Goal: Task Accomplishment & Management: Use online tool/utility

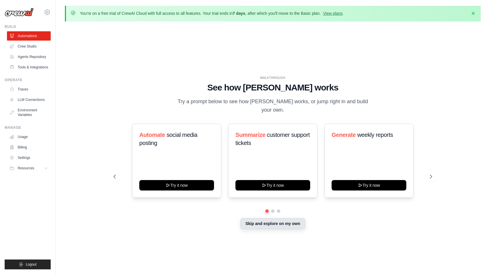
click at [264, 218] on button "Skip and explore on my own" at bounding box center [272, 223] width 65 height 11
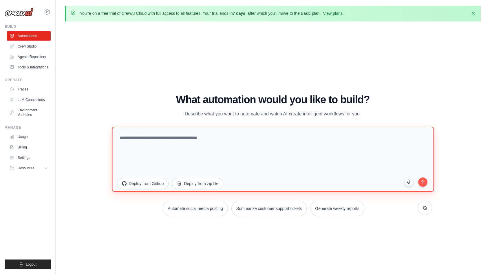
click at [254, 153] on textarea at bounding box center [273, 158] width 322 height 65
paste textarea "**********"
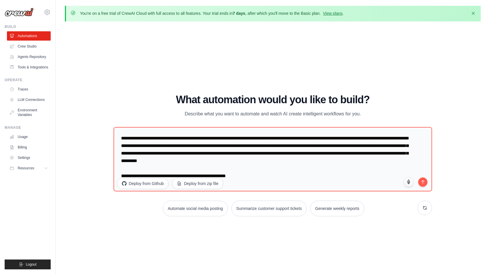
click at [463, 137] on div "WALKTHROUGH See how [PERSON_NAME] works Try a prompt below to see how [PERSON_N…" at bounding box center [273, 157] width 416 height 262
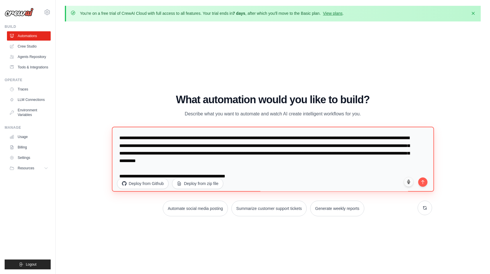
click at [282, 173] on textarea "**********" at bounding box center [273, 158] width 322 height 65
paste textarea "**********"
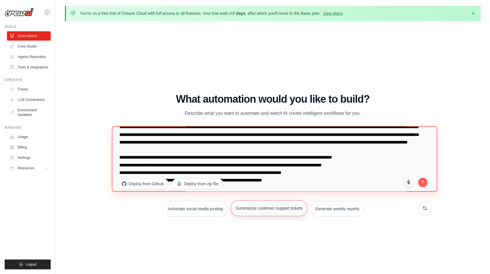
scroll to position [10, 0]
click at [303, 188] on textarea "**********" at bounding box center [274, 158] width 325 height 65
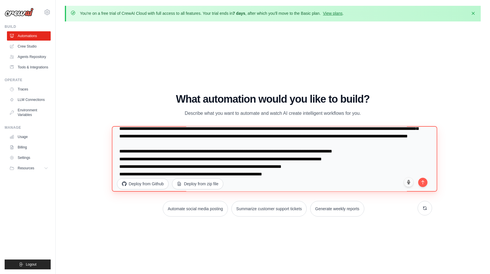
scroll to position [30, 0]
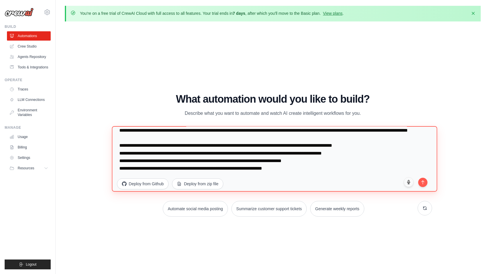
click at [297, 172] on textarea "**********" at bounding box center [274, 158] width 325 height 65
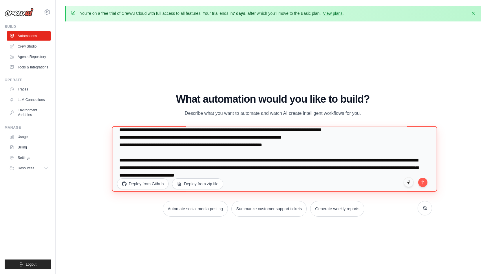
scroll to position [48, 0]
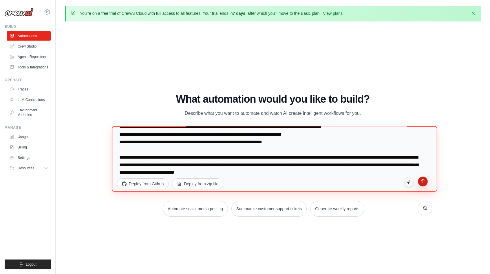
type textarea "**********"
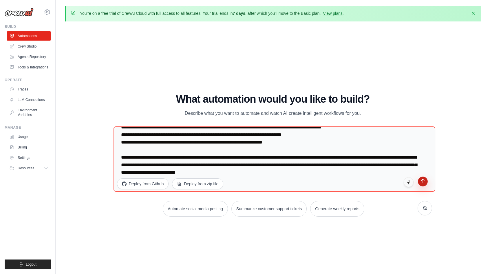
click at [423, 180] on icon "submit" at bounding box center [422, 181] width 3 height 4
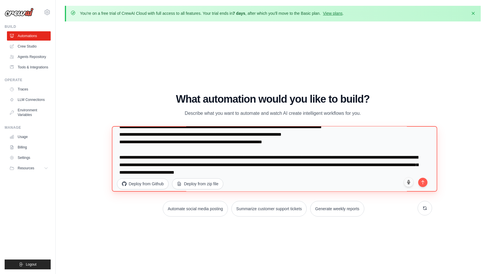
click at [219, 151] on textarea at bounding box center [274, 158] width 325 height 65
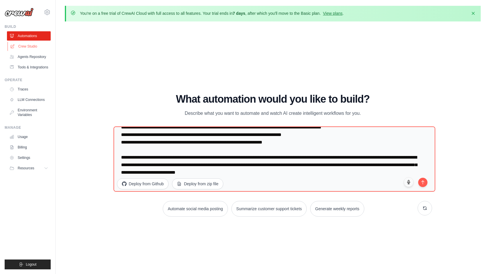
click at [25, 45] on link "Crew Studio" at bounding box center [30, 46] width 44 height 9
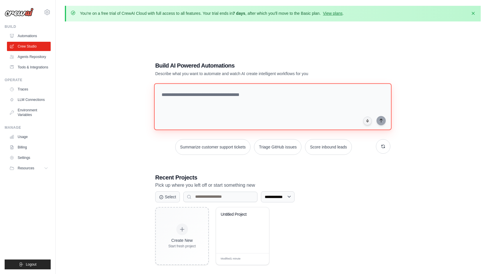
click at [214, 98] on textarea at bounding box center [272, 106] width 237 height 47
paste textarea "**********"
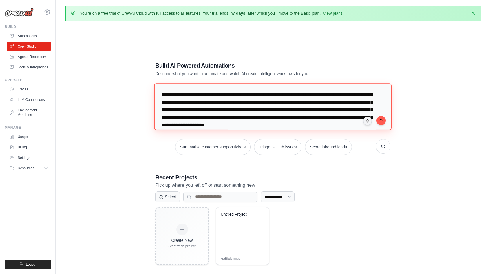
scroll to position [104, 0]
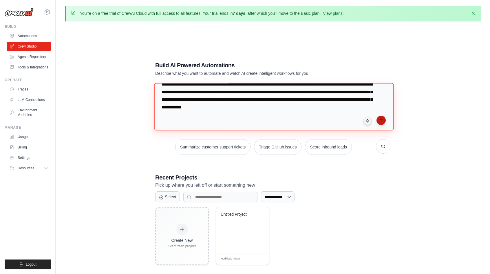
type textarea "**********"
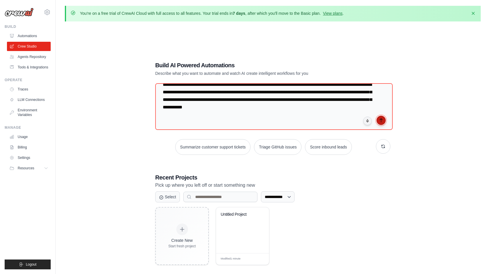
click at [382, 121] on icon "submit" at bounding box center [381, 120] width 5 height 5
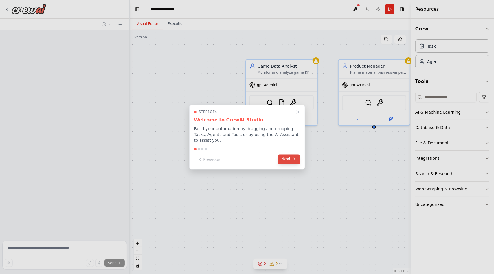
click at [294, 157] on icon at bounding box center [294, 159] width 5 height 5
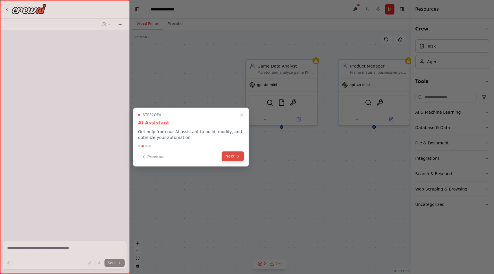
click at [236, 156] on icon at bounding box center [238, 156] width 5 height 5
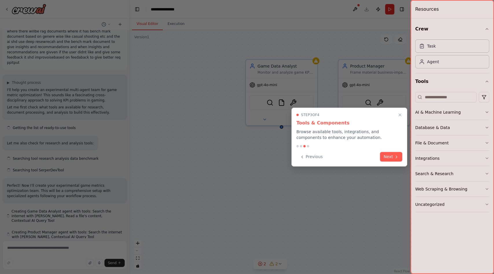
click at [393, 162] on div "Step 3 of 4 Tools & Components Browse available tools, integrations, and compon…" at bounding box center [350, 136] width 116 height 59
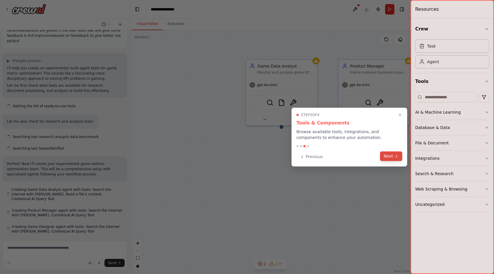
scroll to position [116, 0]
click at [393, 158] on button "Next" at bounding box center [391, 156] width 22 height 10
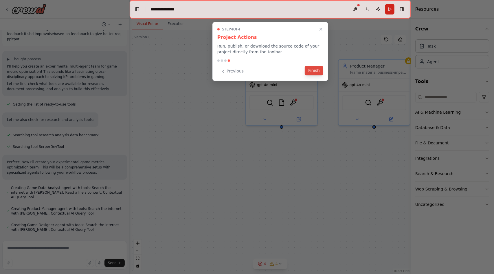
click at [311, 72] on button "Finish" at bounding box center [314, 71] width 19 height 10
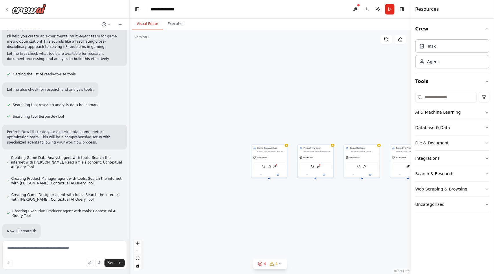
scroll to position [146, 0]
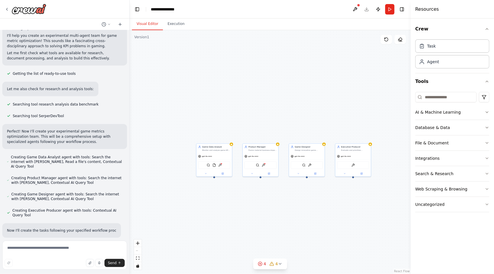
drag, startPoint x: 279, startPoint y: 230, endPoint x: 224, endPoint y: 228, distance: 55.0
click at [224, 228] on div "Game Data Analyst Monitor and analyze game KPIs, identify performance gaps, and…" at bounding box center [270, 151] width 281 height 243
click at [222, 152] on div "gpt-4o-mini" at bounding box center [215, 155] width 36 height 6
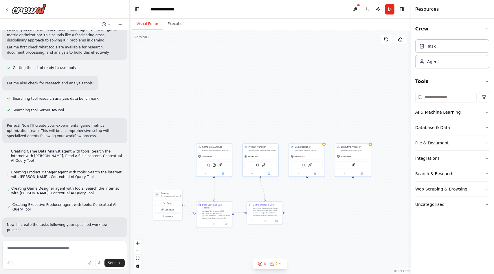
scroll to position [170, 0]
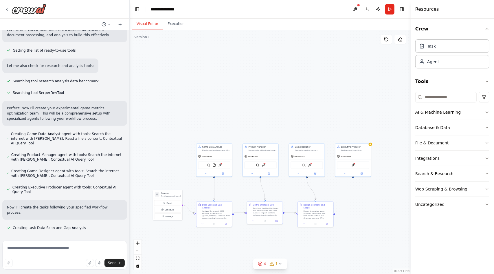
click at [479, 108] on button "AI & Machine Learning" at bounding box center [452, 112] width 74 height 15
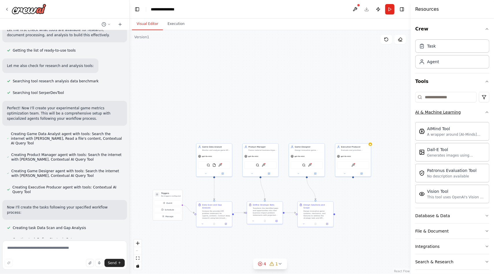
click at [478, 114] on button "AI & Machine Learning" at bounding box center [452, 112] width 74 height 15
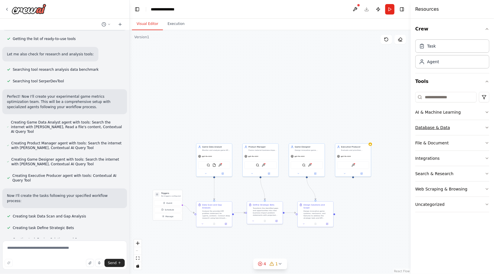
click at [471, 128] on button "Database & Data" at bounding box center [452, 127] width 74 height 15
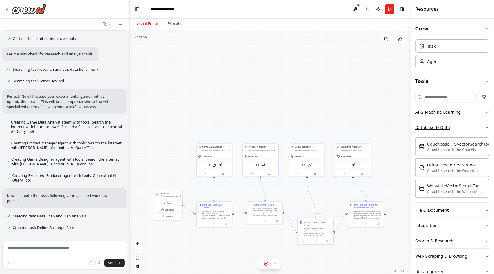
click at [471, 128] on button "Database & Data" at bounding box center [452, 127] width 74 height 15
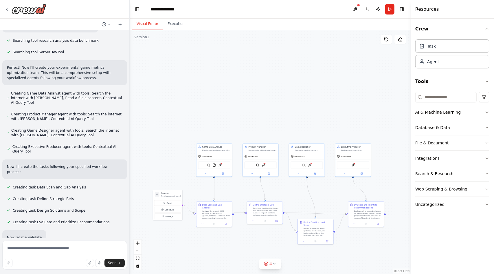
scroll to position [212, 0]
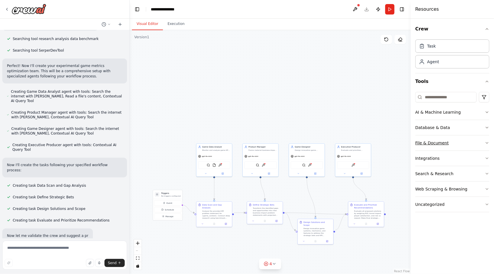
click at [458, 142] on button "File & Document" at bounding box center [452, 142] width 74 height 15
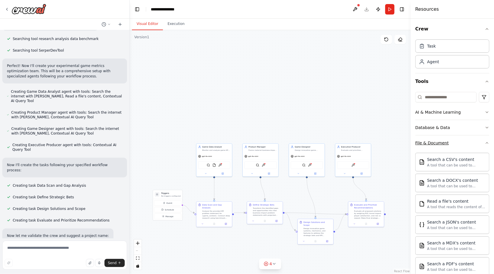
click at [459, 142] on button "File & Document" at bounding box center [452, 142] width 74 height 15
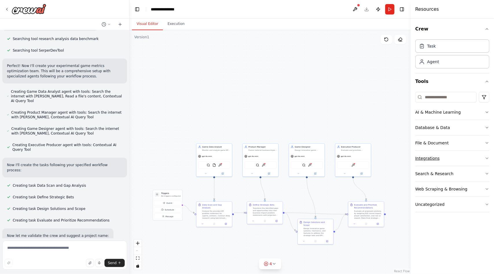
click at [453, 153] on button "Integrations" at bounding box center [452, 158] width 74 height 15
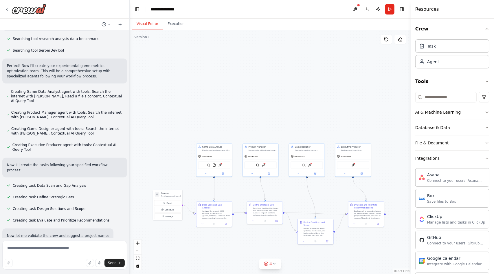
click at [453, 153] on button "Integrations" at bounding box center [452, 158] width 74 height 15
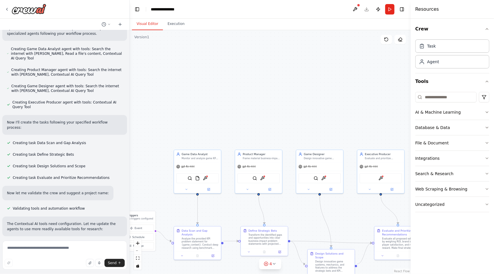
scroll to position [267, 0]
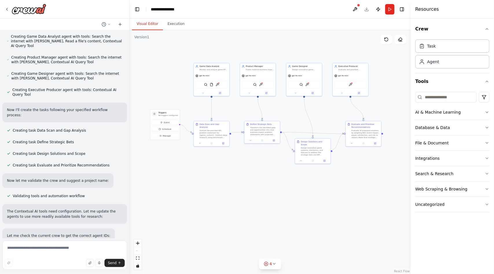
drag, startPoint x: 297, startPoint y: 109, endPoint x: 300, endPoint y: 23, distance: 85.4
click at [300, 23] on div "Visual Editor Execution Version 1 Show Tools Hide Agents .deletable-edge-delete…" at bounding box center [270, 146] width 281 height 255
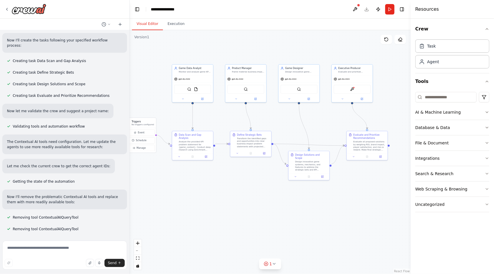
scroll to position [338, 0]
click at [170, 29] on button "Execution" at bounding box center [176, 24] width 26 height 12
click at [147, 25] on button "Visual Editor" at bounding box center [147, 24] width 31 height 12
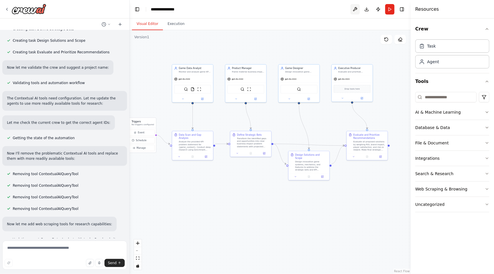
scroll to position [391, 0]
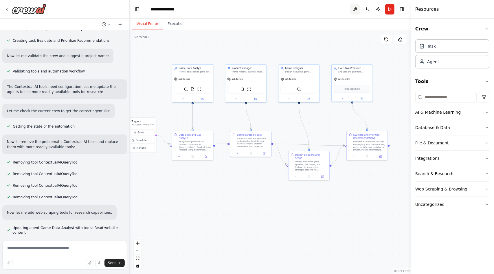
click at [353, 9] on button at bounding box center [355, 9] width 9 height 10
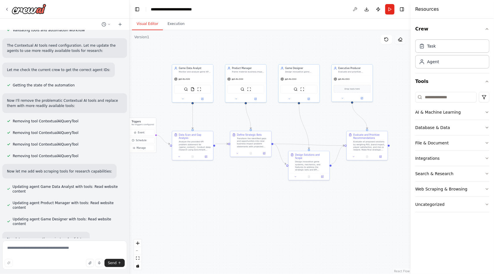
scroll to position [434, 0]
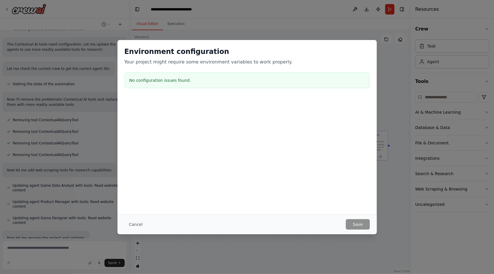
click at [402, 110] on div "Environment configuration Your project might require some environment variables…" at bounding box center [247, 137] width 494 height 274
click at [139, 223] on button "Cancel" at bounding box center [135, 224] width 23 height 10
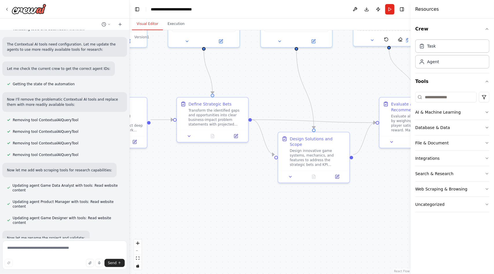
drag, startPoint x: 264, startPoint y: 183, endPoint x: 225, endPoint y: 178, distance: 39.9
click at [225, 178] on div ".deletable-edge-delete-btn { width: 20px; height: 20px; border: 0px solid #ffff…" at bounding box center [270, 151] width 281 height 243
click at [294, 172] on button at bounding box center [290, 175] width 20 height 7
click at [293, 172] on button at bounding box center [290, 175] width 20 height 7
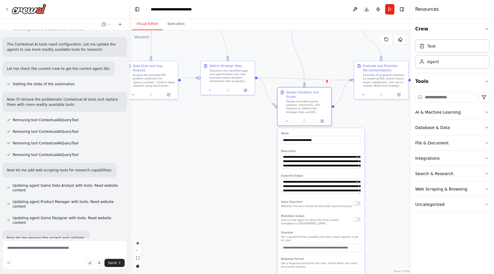
scroll to position [448, 0]
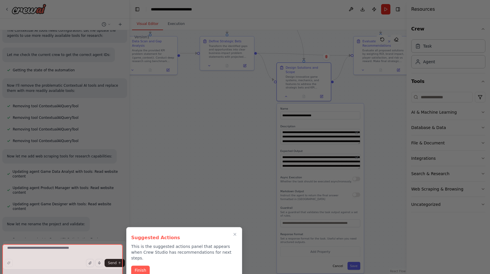
drag, startPoint x: 375, startPoint y: 182, endPoint x: 380, endPoint y: 102, distance: 79.5
click at [380, 101] on div "Create something like a quick experiment, where we have a team of 3/4 agents, o…" at bounding box center [245, 137] width 490 height 274
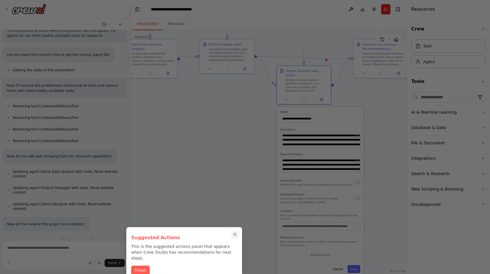
click at [236, 235] on icon "Close walkthrough" at bounding box center [235, 234] width 3 height 3
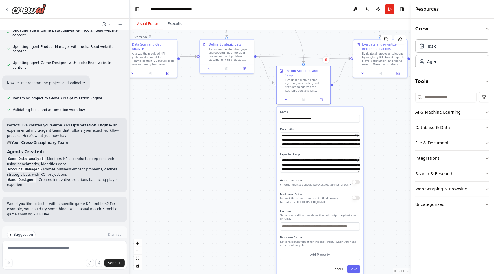
click at [356, 264] on div "**********" at bounding box center [320, 192] width 87 height 170
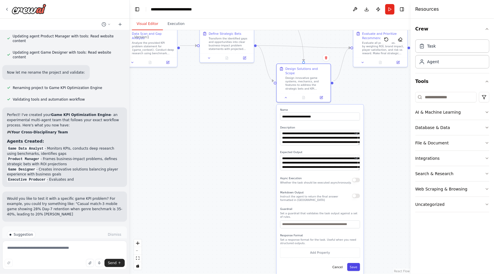
click at [356, 263] on button "Save" at bounding box center [353, 267] width 13 height 8
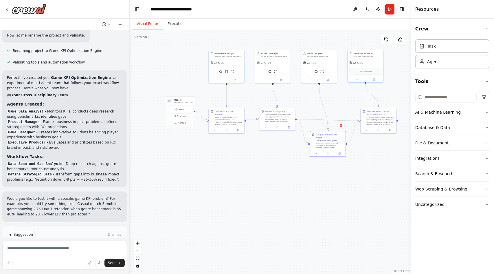
drag, startPoint x: 224, startPoint y: 133, endPoint x: 249, endPoint y: 156, distance: 34.2
click at [249, 156] on div ".deletable-edge-delete-btn { width: 20px; height: 20px; border: 0px solid #ffff…" at bounding box center [270, 151] width 281 height 243
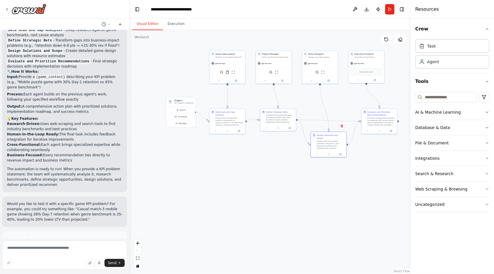
scroll to position [775, 0]
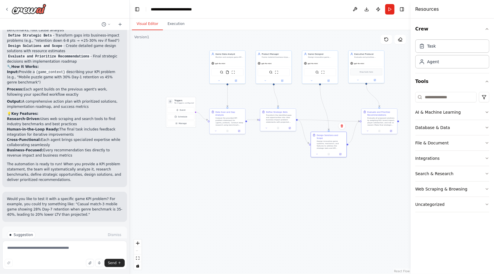
click at [57, 257] on span "Run Automation" at bounding box center [67, 259] width 28 height 5
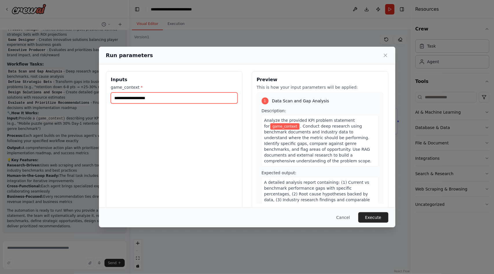
click at [163, 98] on input "game_context *" at bounding box center [174, 97] width 127 height 11
drag, startPoint x: 203, startPoint y: 153, endPoint x: 206, endPoint y: 123, distance: 30.0
click at [205, 137] on div "Inputs game_context *" at bounding box center [174, 139] width 137 height 137
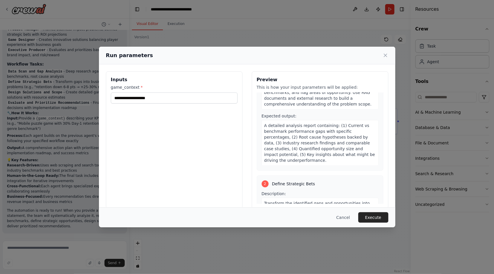
scroll to position [0, 0]
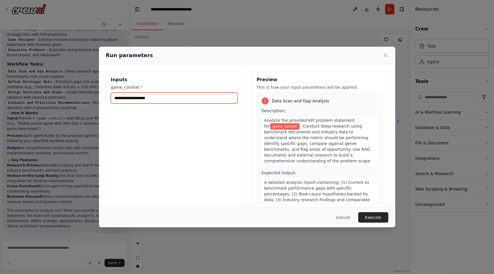
click at [147, 94] on input "game_context *" at bounding box center [174, 97] width 127 height 11
paste input "**********"
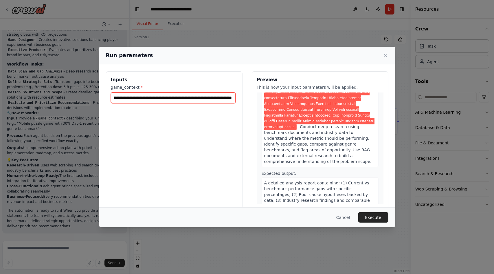
scroll to position [608, 0]
type input "**********"
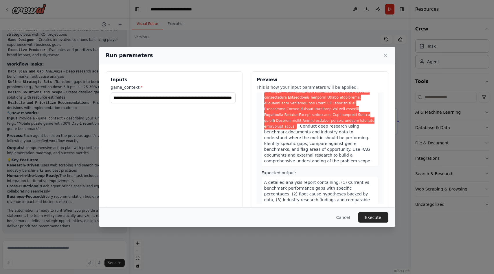
scroll to position [0, 0]
click at [349, 124] on span ". Conduct deep research using benchmark documents and industry data to understa…" at bounding box center [317, 143] width 107 height 39
click at [356, 124] on span ". Conduct deep research using benchmark documents and industry data to understa…" at bounding box center [317, 143] width 107 height 39
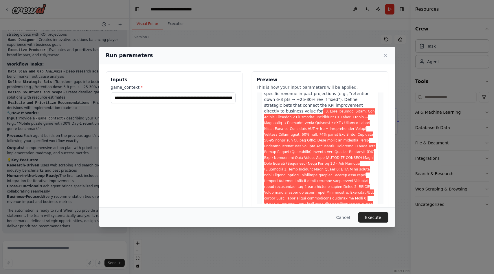
scroll to position [797, 0]
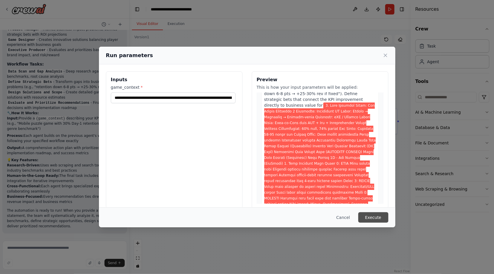
click at [374, 214] on button "Execute" at bounding box center [373, 217] width 30 height 10
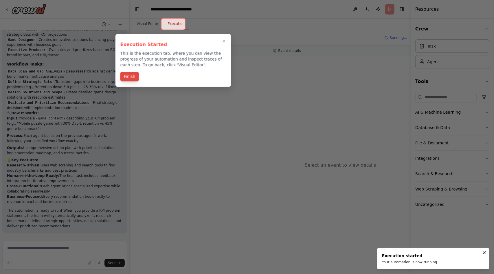
click at [126, 78] on button "Finish" at bounding box center [129, 77] width 19 height 10
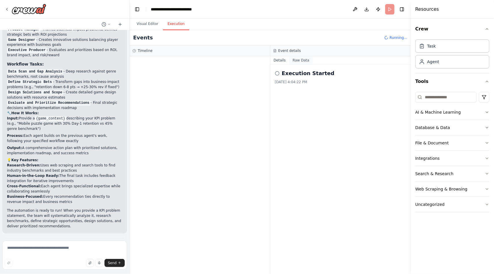
click at [307, 58] on button "Raw Data" at bounding box center [301, 60] width 24 height 8
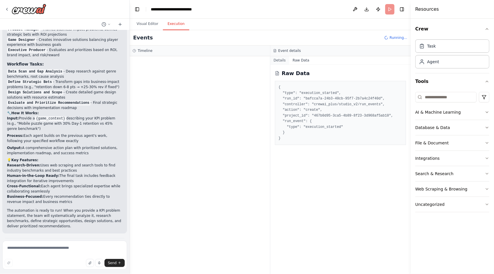
click at [283, 57] on button "Details" at bounding box center [279, 60] width 19 height 8
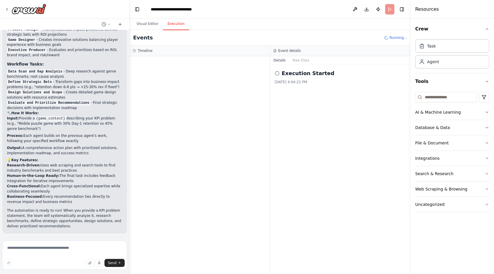
click at [294, 75] on h2 "Execution Started" at bounding box center [308, 73] width 53 height 8
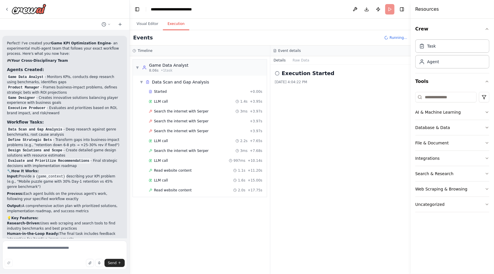
scroll to position [728, 0]
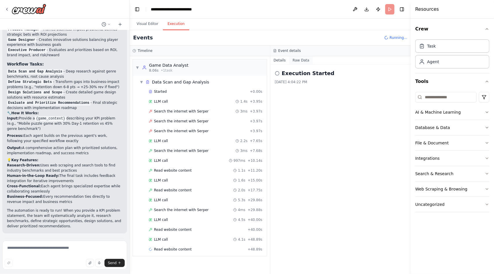
click at [296, 62] on button "Raw Data" at bounding box center [301, 60] width 24 height 8
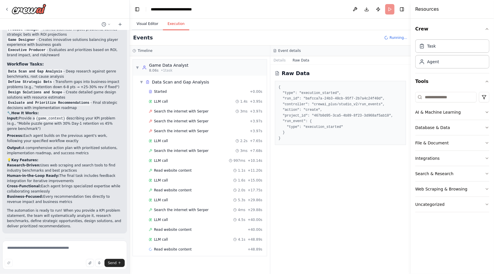
click at [142, 25] on button "Visual Editor" at bounding box center [147, 24] width 31 height 12
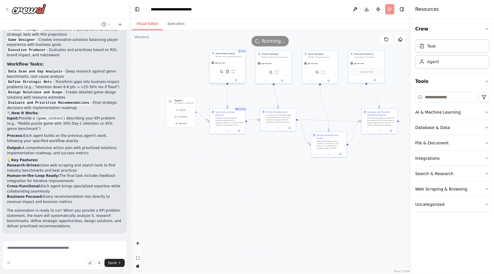
click at [232, 74] on div "SerperDevTool FileReadTool ScrapeWebsiteTool" at bounding box center [227, 72] width 32 height 8
click at [234, 73] on img at bounding box center [233, 71] width 3 height 3
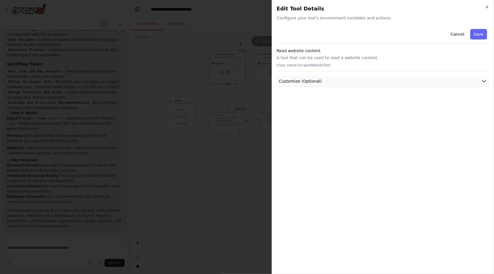
click at [338, 82] on button "Customize (Optional)" at bounding box center [383, 81] width 213 height 11
click at [320, 80] on button "Customize (Optional)" at bounding box center [383, 81] width 213 height 11
click at [483, 14] on div "Edit Tool Details Configure your tool's environment variables and actions." at bounding box center [383, 13] width 213 height 16
click at [485, 10] on h2 "Edit Tool Details" at bounding box center [383, 9] width 213 height 8
click at [486, 8] on icon "button" at bounding box center [487, 7] width 5 height 5
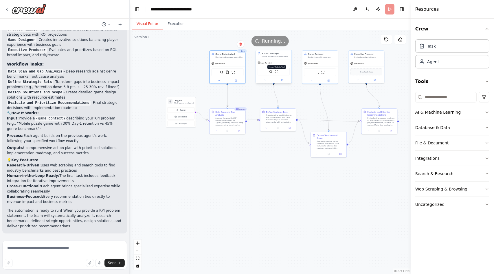
click at [277, 72] on img at bounding box center [276, 71] width 3 height 3
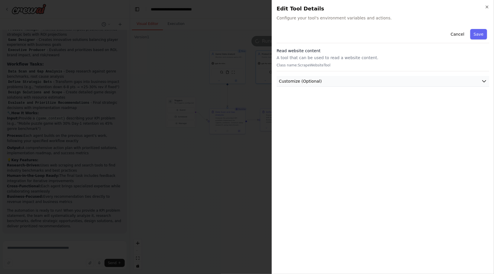
click at [302, 80] on span "Customize (Optional)" at bounding box center [300, 81] width 43 height 6
click at [488, 4] on div "Close Edit Tool Details Configure your tool's environment variables and actions…" at bounding box center [383, 137] width 222 height 274
click at [488, 7] on icon "button" at bounding box center [487, 7] width 5 height 5
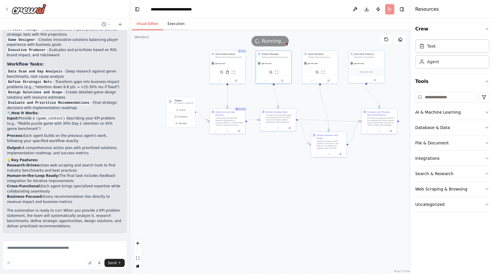
click at [180, 22] on button "Execution" at bounding box center [176, 24] width 26 height 12
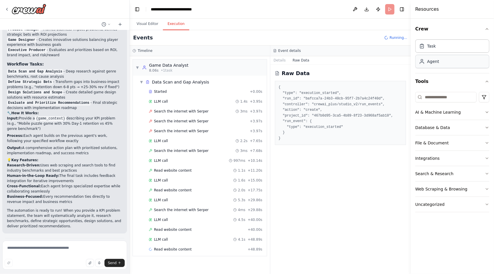
click at [446, 56] on div "Agent" at bounding box center [452, 61] width 74 height 13
click at [445, 60] on div "Agent" at bounding box center [452, 61] width 74 height 13
click at [445, 45] on div "Task" at bounding box center [452, 45] width 74 height 13
click at [214, 105] on div "LLM call 1.4s + 3.95s" at bounding box center [206, 101] width 118 height 9
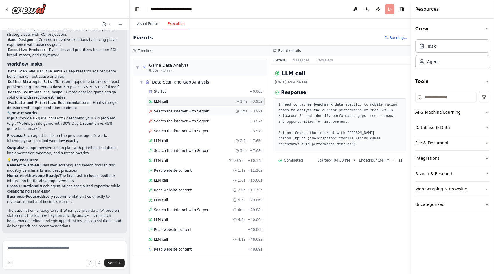
click at [215, 112] on div "Search the internet with Serper 3ms + 3.97s" at bounding box center [206, 111] width 114 height 5
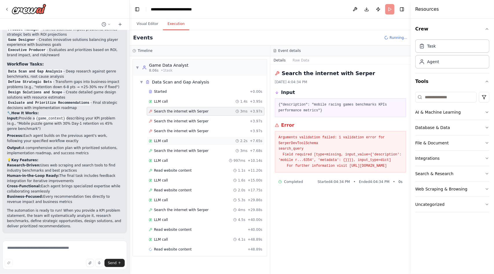
click at [214, 139] on div "LLM call 2.2s + 7.65s" at bounding box center [206, 140] width 114 height 5
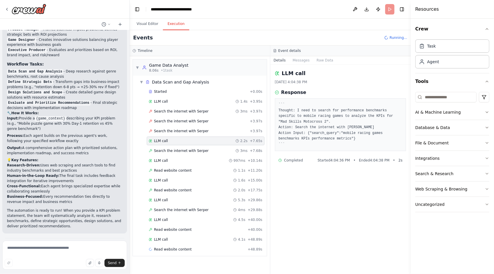
click at [219, 154] on div "Started + 0.00s LLM call 1.4s + 3.95s Search the internet with Serper 3ms + 3.9…" at bounding box center [202, 170] width 129 height 167
click at [214, 152] on div "Search the internet with Serper 3ms + 7.68s" at bounding box center [206, 150] width 118 height 9
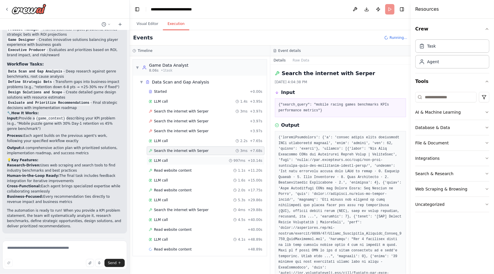
click at [212, 161] on div "LLM call 997ms + 10.14s" at bounding box center [206, 160] width 118 height 9
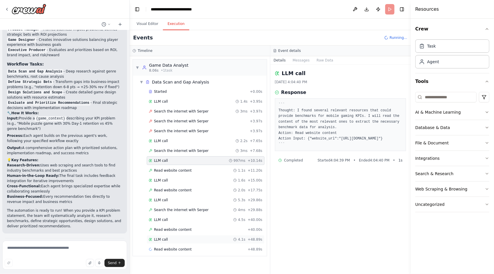
click at [203, 238] on div "LLM call 4.1s + 48.89s" at bounding box center [206, 239] width 118 height 9
click at [201, 158] on div "LLM call 997ms + 10.14s" at bounding box center [206, 160] width 114 height 5
click at [226, 170] on div "Read website content 1.1s + 11.20s" at bounding box center [206, 170] width 114 height 5
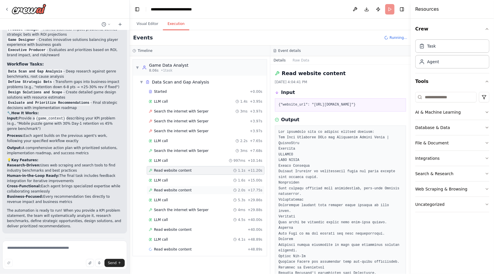
click at [202, 191] on div "Read website content 2.0s + 17.75s" at bounding box center [206, 190] width 118 height 9
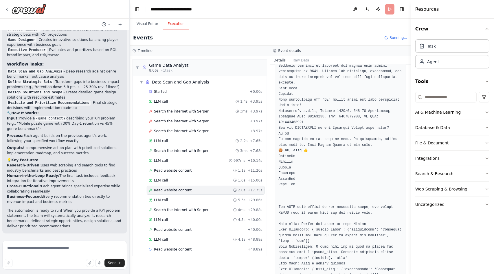
scroll to position [4120, 0]
click at [196, 237] on div "LLM call 4.1s + 48.89s" at bounding box center [206, 239] width 114 height 5
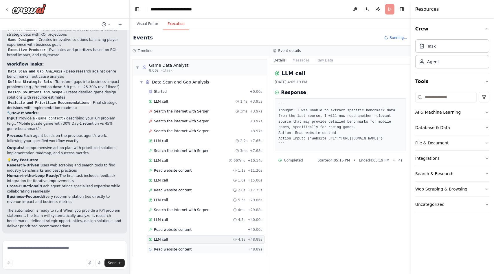
click at [233, 248] on div "Read website content + 48.89s" at bounding box center [206, 249] width 114 height 5
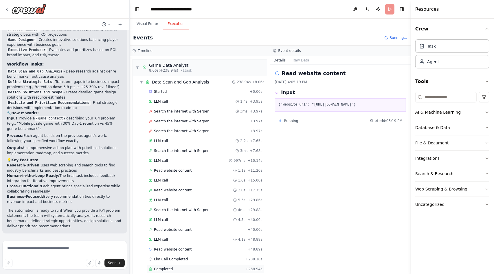
click at [177, 266] on div "Completed" at bounding box center [196, 268] width 94 height 5
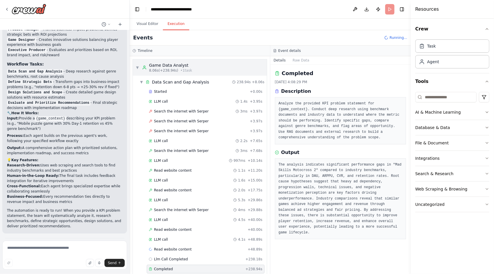
click at [138, 68] on span "▼" at bounding box center [137, 67] width 3 height 5
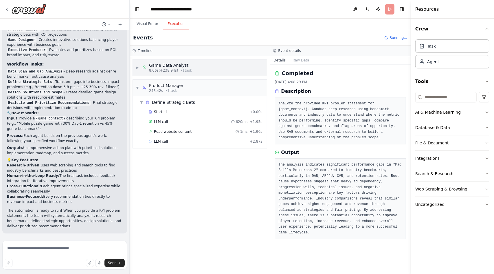
click at [193, 66] on div "▶ Game Data Analyst 8.06s (+238.94s) • 1 task" at bounding box center [200, 67] width 134 height 16
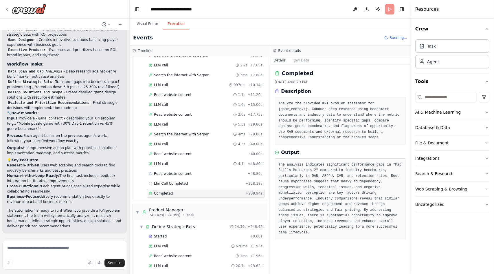
scroll to position [0, 0]
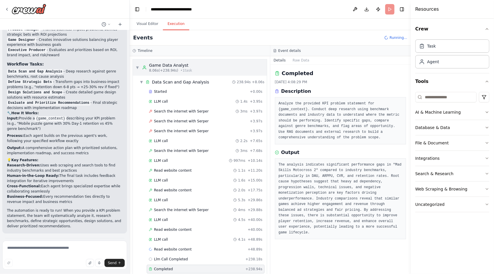
click at [135, 70] on div "▼ Game Data Analyst 8.06s (+238.94s) • 1 task" at bounding box center [200, 67] width 134 height 16
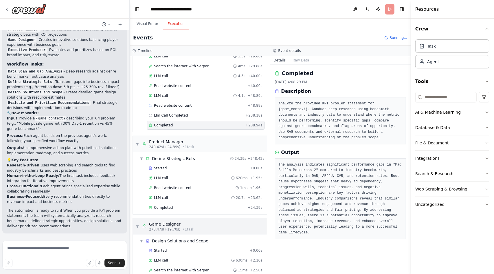
scroll to position [157, 0]
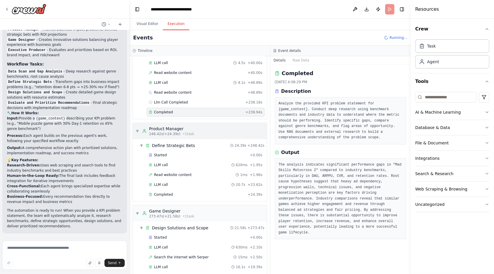
click at [138, 129] on span "▼" at bounding box center [137, 131] width 3 height 5
click at [163, 192] on span "Completed" at bounding box center [163, 194] width 19 height 5
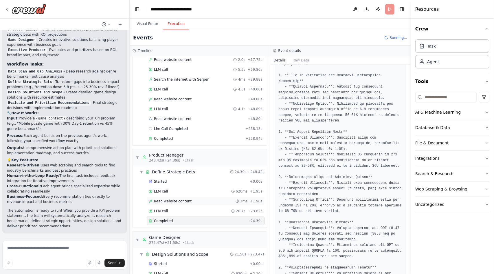
scroll to position [0, 0]
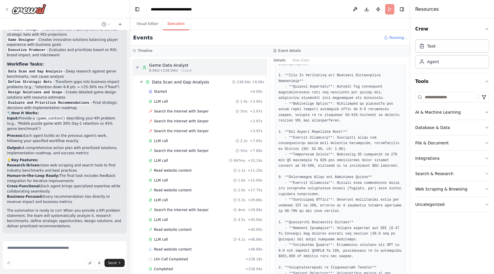
click at [143, 69] on icon at bounding box center [144, 67] width 5 height 5
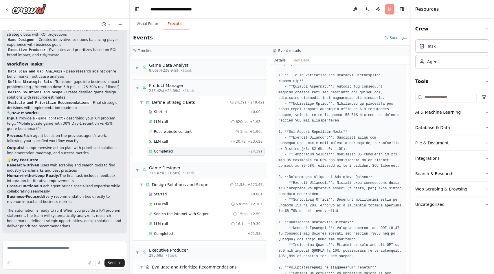
click at [135, 78] on div "▶ Game Data Analyst 8.06s (+238.94s) • 1 task ▼ Product Manager 248.42s (+24.39…" at bounding box center [200, 164] width 140 height 217
click at [138, 86] on span "▼" at bounding box center [137, 87] width 3 height 5
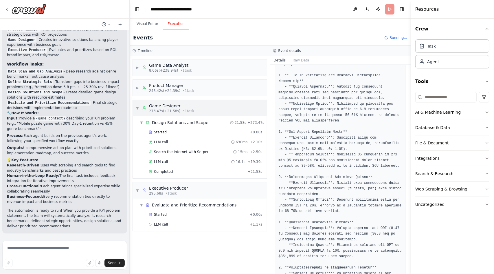
click at [138, 110] on div "▼ Game Designer 273.47s (+21.58s) • 1 task" at bounding box center [165, 108] width 58 height 10
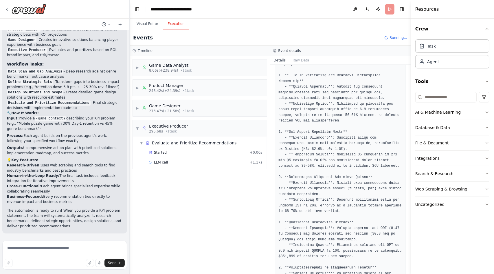
click at [433, 155] on div "Integrations" at bounding box center [427, 158] width 24 height 6
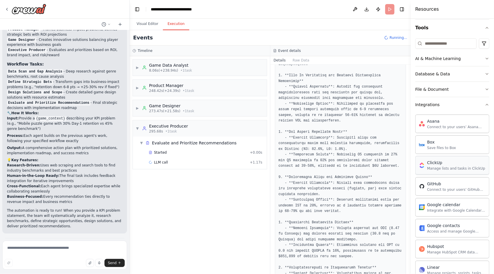
scroll to position [41, 0]
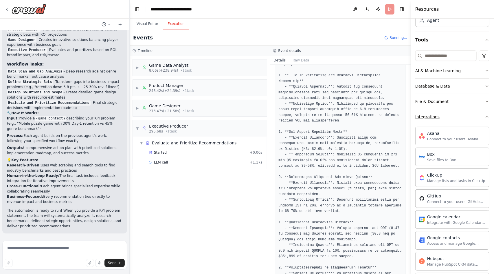
click at [463, 111] on button "Integrations" at bounding box center [452, 116] width 74 height 15
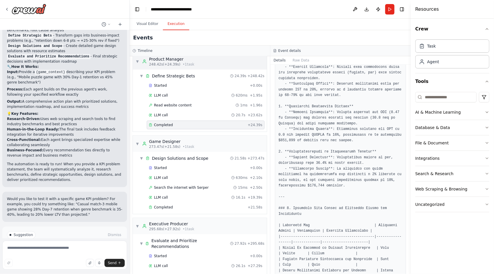
scroll to position [228, 0]
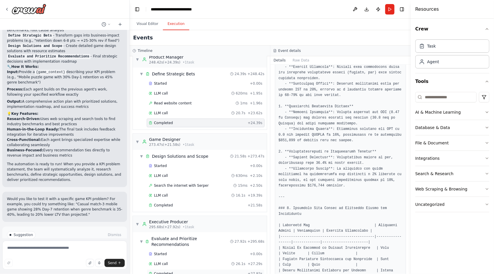
click at [173, 271] on div "Completed" at bounding box center [197, 273] width 97 height 5
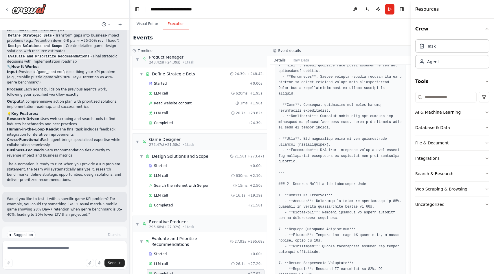
scroll to position [573, 0]
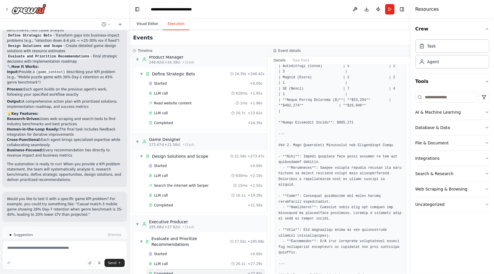
click at [141, 20] on button "Visual Editor" at bounding box center [147, 24] width 31 height 12
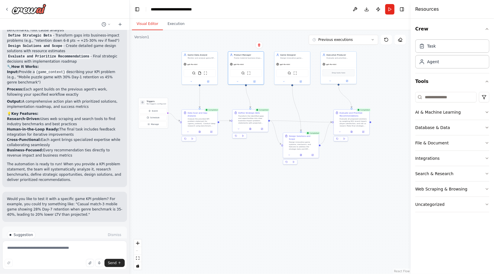
drag, startPoint x: 388, startPoint y: 158, endPoint x: 361, endPoint y: 159, distance: 26.9
click at [361, 159] on div ".deletable-edge-delete-btn { width: 20px; height: 20px; border: 0px solid #ffff…" at bounding box center [270, 151] width 281 height 243
click at [360, 126] on div "Evaluate all proposed solutions by weighing ROI, brand impact, player satisfact…" at bounding box center [354, 121] width 28 height 9
click at [340, 134] on div at bounding box center [352, 131] width 36 height 6
click at [341, 132] on icon at bounding box center [340, 131] width 2 height 2
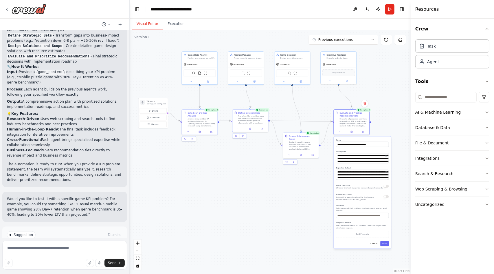
click at [379, 127] on div ".deletable-edge-delete-btn { width: 20px; height: 20px; border: 0px solid #ffff…" at bounding box center [270, 151] width 281 height 243
click at [352, 131] on icon at bounding box center [352, 131] width 1 height 2
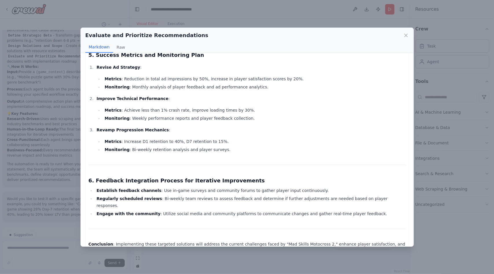
scroll to position [581, 0]
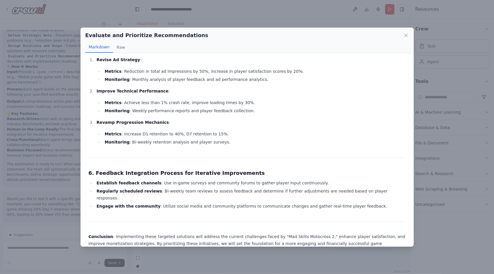
drag, startPoint x: 405, startPoint y: 36, endPoint x: 300, endPoint y: 66, distance: 109.4
click at [405, 36] on icon at bounding box center [406, 35] width 6 height 6
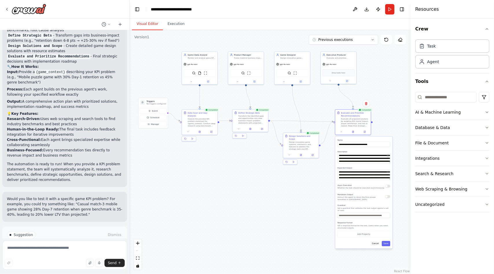
click at [42, 254] on button "Improve automation" at bounding box center [65, 258] width 116 height 9
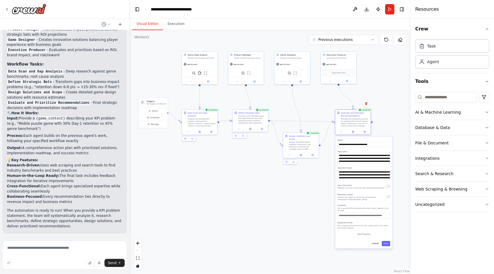
scroll to position [751, 0]
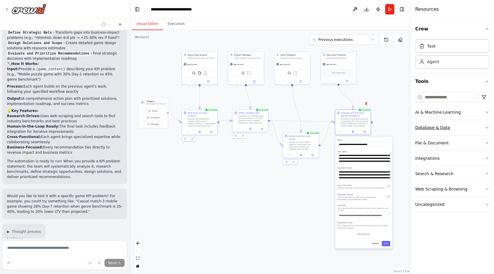
click at [443, 126] on div "Database & Data" at bounding box center [432, 127] width 35 height 6
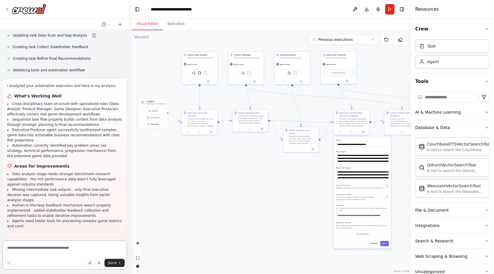
scroll to position [1061, 0]
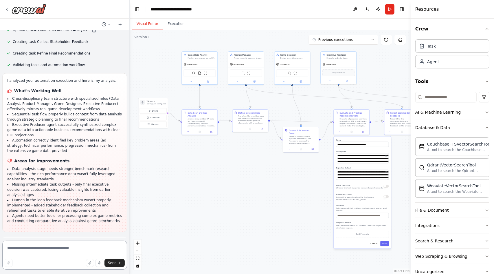
click at [57, 253] on textarea at bounding box center [64, 254] width 125 height 29
type textarea "**********"
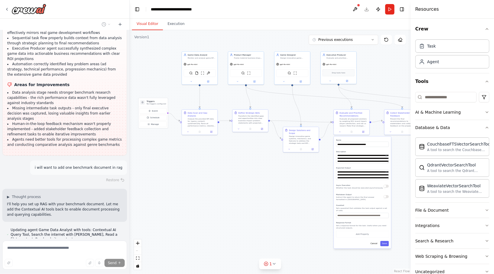
scroll to position [1139, 0]
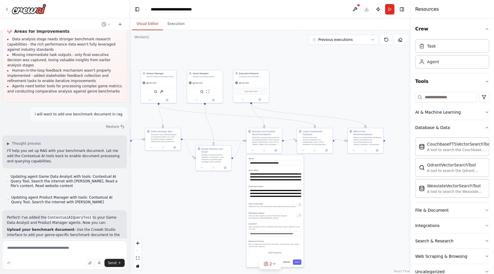
drag, startPoint x: 273, startPoint y: 188, endPoint x: 186, endPoint y: 207, distance: 89.4
click at [186, 207] on div ".deletable-edge-delete-btn { width: 20px; height: 20px; border: 0px solid #ffff…" at bounding box center [270, 151] width 281 height 243
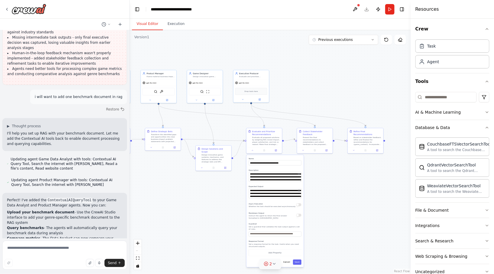
click at [276, 263] on icon at bounding box center [274, 263] width 5 height 5
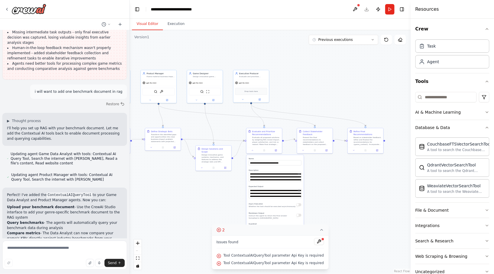
scroll to position [1218, 0]
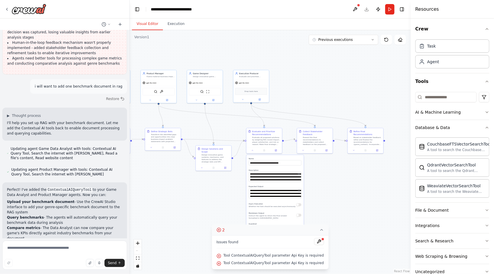
click at [344, 230] on div ".deletable-edge-delete-btn { width: 20px; height: 20px; border: 0px solid #ffff…" at bounding box center [270, 151] width 281 height 243
click at [319, 233] on button "2" at bounding box center [270, 229] width 117 height 11
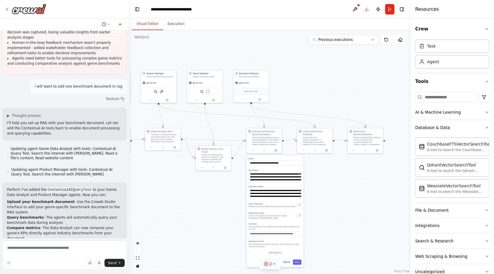
click at [276, 267] on button "2" at bounding box center [270, 263] width 22 height 11
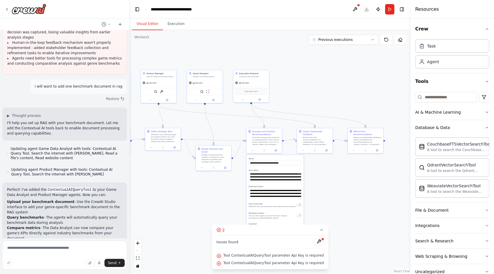
click at [346, 232] on div ".deletable-edge-delete-btn { width: 20px; height: 20px; border: 0px solid #ffff…" at bounding box center [270, 151] width 281 height 243
click at [92, 263] on icon "button" at bounding box center [89, 262] width 3 height 3
click at [89, 263] on icon "button" at bounding box center [89, 262] width 3 height 3
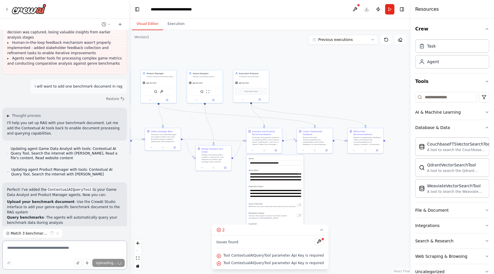
click at [46, 249] on textarea at bounding box center [64, 254] width 125 height 29
type textarea "**********"
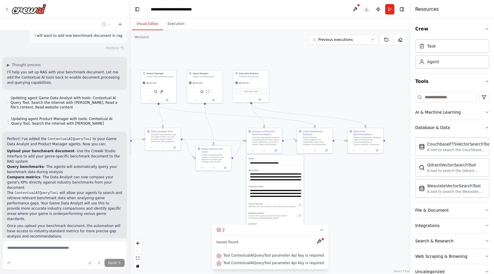
scroll to position [1269, 0]
click at [314, 242] on button at bounding box center [319, 241] width 10 height 7
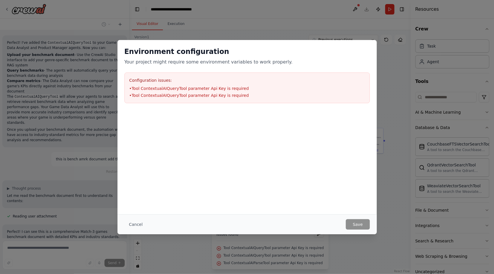
scroll to position [1381, 0]
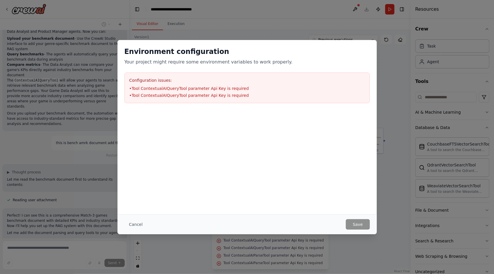
click at [408, 212] on div "Environment configuration Your project might require some environment variables…" at bounding box center [247, 137] width 494 height 274
click at [391, 214] on div "Environment configuration Your project might require some environment variables…" at bounding box center [247, 137] width 494 height 274
click at [380, 218] on div "Environment configuration Your project might require some environment variables…" at bounding box center [247, 137] width 494 height 274
click at [390, 50] on div "Environment configuration Your project might require some environment variables…" at bounding box center [247, 137] width 494 height 274
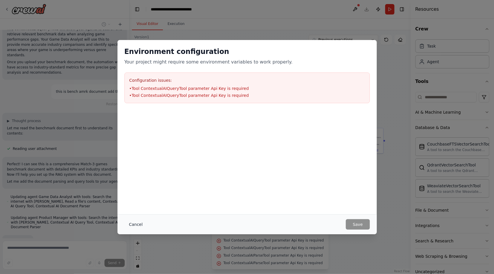
click at [135, 222] on button "Cancel" at bounding box center [135, 224] width 23 height 10
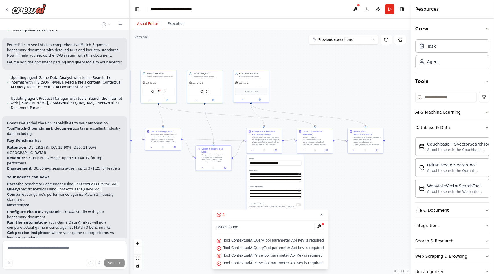
scroll to position [1556, 0]
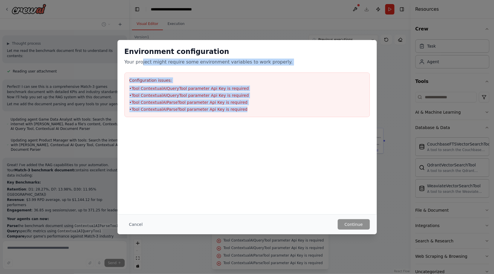
drag, startPoint x: 228, startPoint y: 114, endPoint x: 141, endPoint y: 61, distance: 102.4
click at [141, 61] on div "Environment configuration Your project might require some environment variables…" at bounding box center [247, 82] width 259 height 84
copy div "ject might require some environment variables to work properly. Configuration i…"
click at [380, 121] on div "Environment configuration Your project might require some environment variables…" at bounding box center [247, 137] width 494 height 274
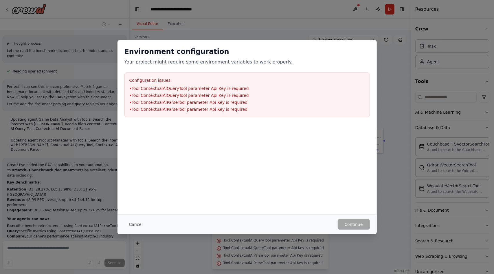
click at [363, 229] on div "Cancel Continue" at bounding box center [247, 224] width 259 height 20
click at [386, 190] on div "Environment configuration Your project might require some environment variables…" at bounding box center [247, 137] width 494 height 274
click at [132, 226] on button "Cancel" at bounding box center [135, 224] width 23 height 10
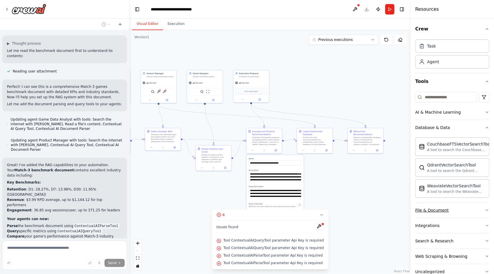
click at [440, 210] on div "File & Document" at bounding box center [432, 210] width 34 height 6
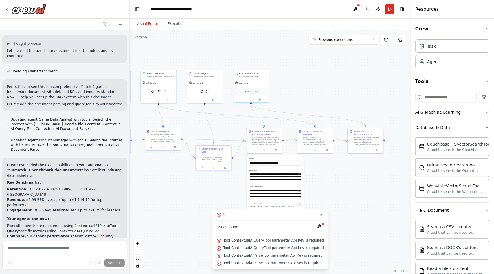
click at [448, 208] on button "File & Document" at bounding box center [452, 209] width 74 height 15
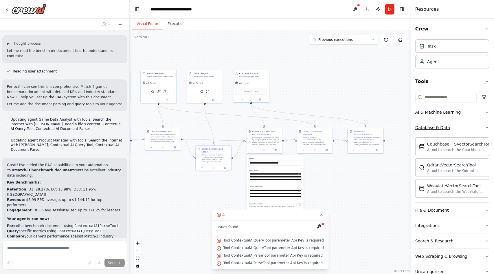
click at [453, 129] on button "Database & Data" at bounding box center [452, 127] width 74 height 15
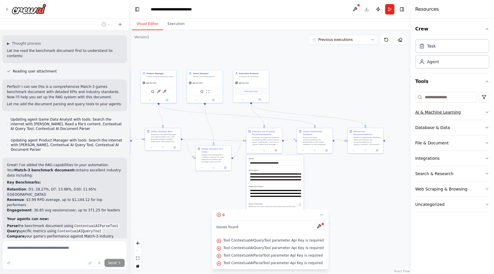
click at [453, 115] on button "AI & Machine Learning" at bounding box center [452, 112] width 74 height 15
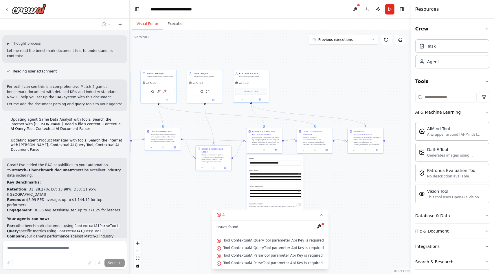
click at [453, 115] on button "AI & Machine Learning" at bounding box center [452, 112] width 74 height 15
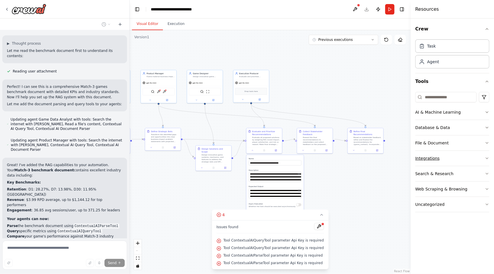
click at [441, 160] on button "Integrations" at bounding box center [452, 158] width 74 height 15
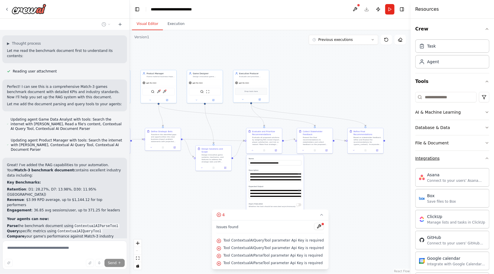
click at [441, 160] on button "Integrations" at bounding box center [452, 158] width 74 height 15
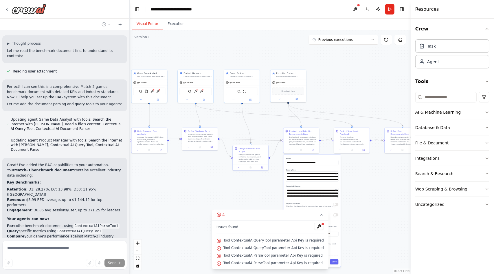
drag, startPoint x: 228, startPoint y: 188, endPoint x: 265, endPoint y: 187, distance: 37.1
click at [265, 187] on div ".deletable-edge-delete-btn { width: 20px; height: 20px; border: 0px solid #ffff…" at bounding box center [270, 151] width 281 height 243
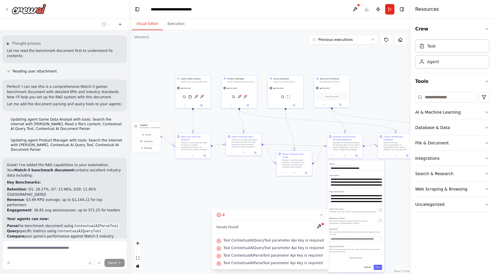
drag, startPoint x: 192, startPoint y: 120, endPoint x: 230, endPoint y: 121, distance: 37.7
click at [237, 125] on div ".deletable-edge-delete-btn { width: 20px; height: 20px; border: 0px solid #ffff…" at bounding box center [270, 151] width 281 height 243
click at [201, 99] on div "SerperDevTool FileReadTool ContextualAIQueryTool ContextualAIParseTool" at bounding box center [194, 96] width 32 height 8
click at [186, 106] on div at bounding box center [194, 105] width 36 height 6
click at [186, 105] on icon at bounding box center [185, 104] width 2 height 2
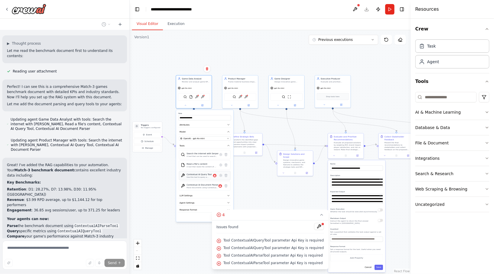
click at [205, 178] on div "Contextual AI Query Tool Use this tool to query a Contextual AI RAG agent with …" at bounding box center [205, 175] width 52 height 9
click at [216, 177] on div "Contextual AI Query Tool Use this tool to query a Contextual AI RAG agent with …" at bounding box center [202, 176] width 30 height 6
click at [215, 177] on div "Contextual AI Query Tool Use this tool to query a Contextual AI RAG agent with …" at bounding box center [202, 176] width 30 height 6
click at [221, 175] on icon at bounding box center [221, 175] width 3 height 3
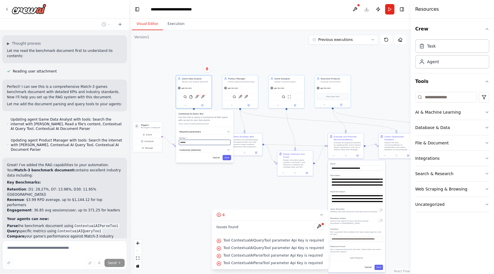
click at [204, 144] on input "text" at bounding box center [205, 142] width 52 height 5
click at [219, 135] on div "Contextual AI Query Tool Use this tool to query a Contextual AI RAG agent with …" at bounding box center [204, 136] width 57 height 53
click at [215, 152] on div "Contextual AI Query Tool Use this tool to query a Contextual AI RAG agent with …" at bounding box center [204, 136] width 57 height 53
click at [219, 158] on button "Cancel" at bounding box center [216, 157] width 10 height 5
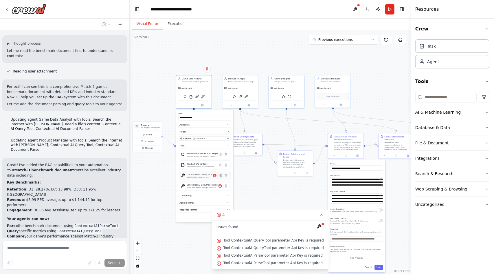
click at [221, 176] on button at bounding box center [220, 175] width 5 height 5
click at [221, 176] on icon at bounding box center [220, 174] width 3 height 3
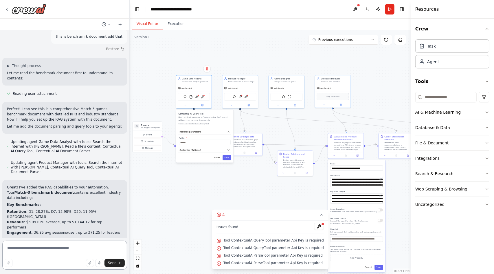
click at [39, 253] on textarea at bounding box center [64, 254] width 125 height 29
paste textarea "*"
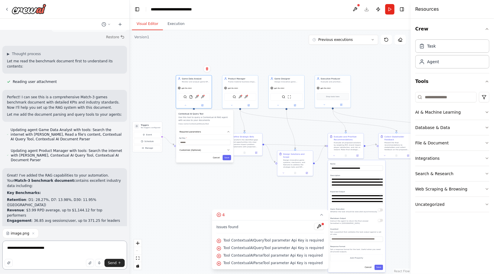
type textarea "**********"
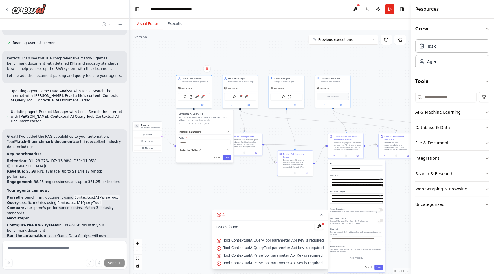
scroll to position [1549, 0]
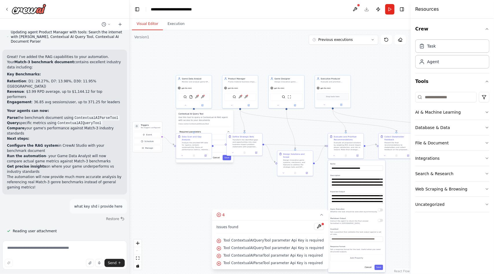
click at [52, 259] on div "Send" at bounding box center [65, 263] width 120 height 8
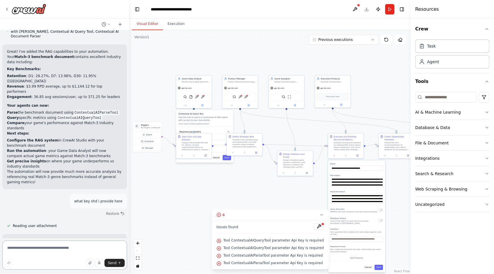
click at [48, 250] on textarea at bounding box center [64, 254] width 125 height 29
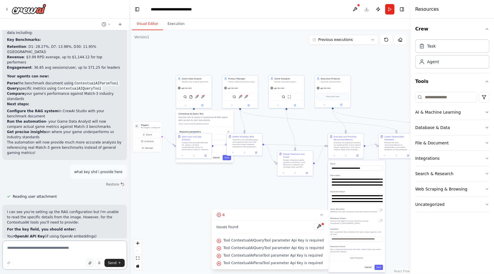
scroll to position [1652, 0]
click at [25, 250] on textarea at bounding box center [64, 254] width 125 height 29
type textarea "**********"
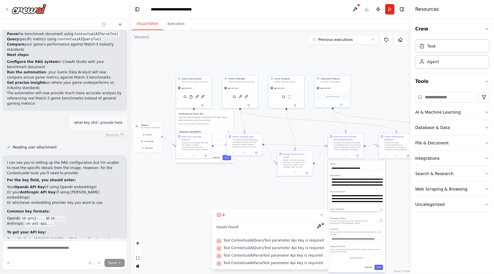
scroll to position [1703, 0]
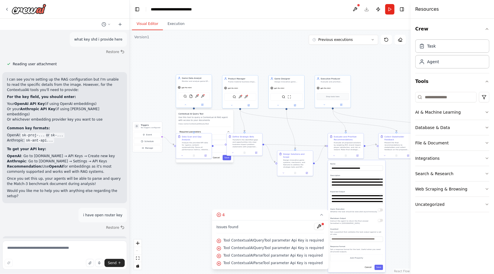
click at [200, 97] on div "SerperDevTool FileReadTool ContextualAIQueryTool ContextualAIParseTool" at bounding box center [194, 96] width 32 height 8
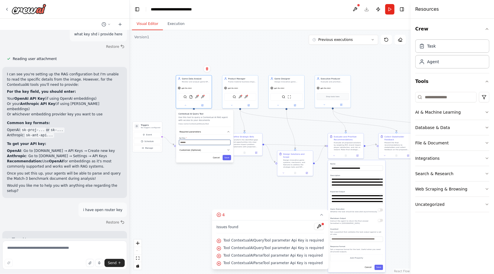
click at [197, 140] on input "text" at bounding box center [205, 142] width 52 height 5
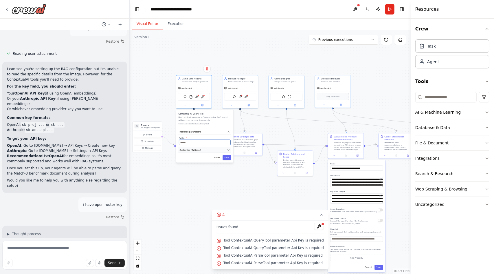
scroll to position [1801, 0]
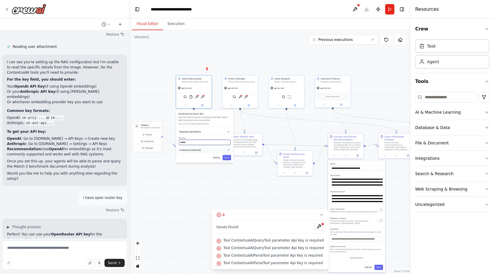
paste input "**********"
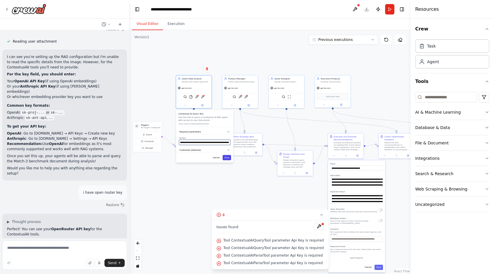
type input "**********"
click at [227, 157] on button "Save" at bounding box center [227, 157] width 8 height 5
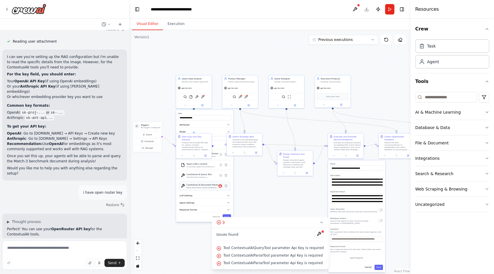
click at [221, 187] on button at bounding box center [220, 185] width 5 height 5
click at [217, 142] on input "text" at bounding box center [205, 142] width 52 height 5
paste input "**********"
type input "**********"
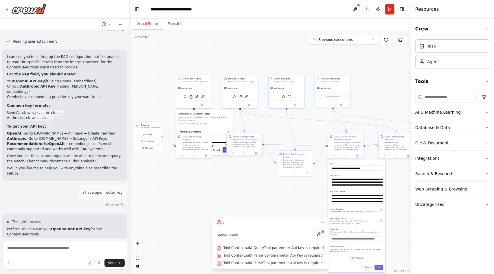
scroll to position [0, 0]
click at [226, 149] on button "Save" at bounding box center [227, 149] width 8 height 5
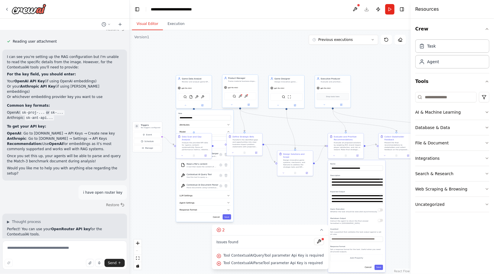
click at [243, 98] on div "SerperDevTool ContextualAIQueryTool ContextualAIParseTool" at bounding box center [240, 96] width 32 height 8
click at [240, 99] on div "SerperDevTool ContextualAIQueryTool ContextualAIParseTool" at bounding box center [240, 96] width 32 height 8
click at [233, 103] on button at bounding box center [231, 104] width 17 height 3
click at [233, 106] on div at bounding box center [240, 105] width 36 height 6
click at [234, 106] on button at bounding box center [231, 104] width 17 height 3
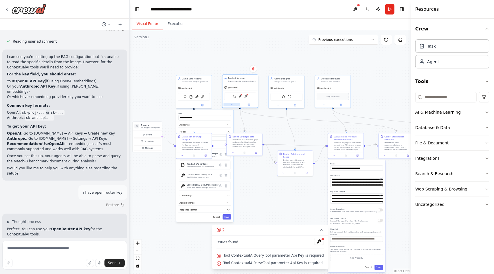
click at [234, 106] on button at bounding box center [231, 104] width 17 height 3
click at [262, 168] on div "Contextual AI Query Tool Use this tool to query a Contextual AI RAG agent with …" at bounding box center [251, 164] width 52 height 9
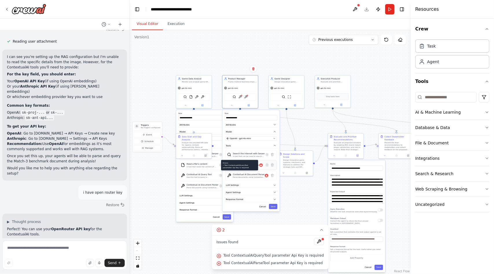
click at [263, 166] on div "Errors: • Tool ContextualAIQueryTool parameter Api Key is required" at bounding box center [260, 164] width 3 height 3
click at [261, 166] on div "Contextual AI Query Tool Use this tool to query a Contextual AI RAG agent with …" at bounding box center [248, 165] width 30 height 6
click at [266, 166] on icon at bounding box center [266, 164] width 3 height 3
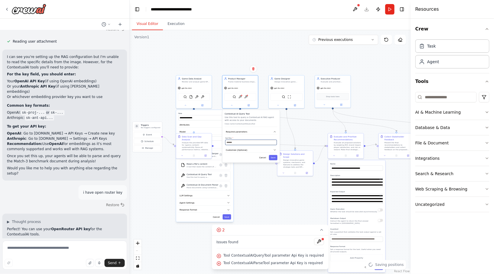
click at [237, 140] on input "text" at bounding box center [251, 142] width 52 height 5
paste input "**********"
type input "**********"
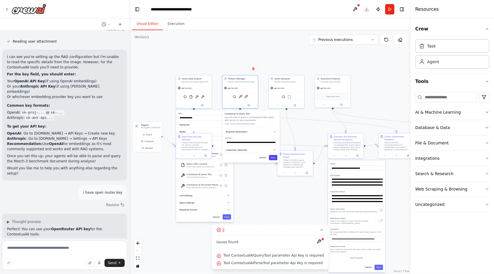
click at [273, 155] on button "Save" at bounding box center [273, 157] width 8 height 5
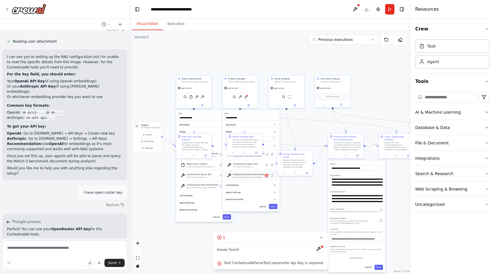
click at [269, 174] on icon at bounding box center [266, 174] width 3 height 3
click at [269, 144] on input "text" at bounding box center [251, 142] width 52 height 5
paste input "**********"
type input "**********"
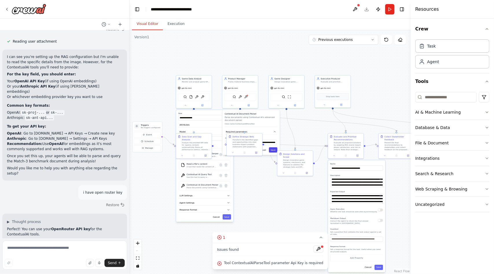
scroll to position [0, 0]
click at [276, 150] on button "Save" at bounding box center [273, 149] width 8 height 5
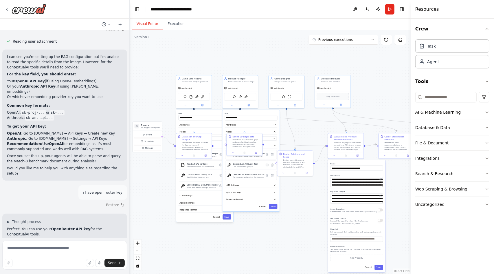
click at [317, 236] on div ".deletable-edge-delete-btn { width: 20px; height: 20px; border: 0px solid #ffff…" at bounding box center [270, 151] width 281 height 243
click at [390, 87] on div ".deletable-edge-delete-btn { width: 20px; height: 20px; border: 0px solid #ffff…" at bounding box center [270, 151] width 281 height 243
click at [229, 219] on div "**********" at bounding box center [204, 166] width 57 height 112
click at [275, 207] on button "Save" at bounding box center [273, 206] width 8 height 5
click at [229, 219] on div "**********" at bounding box center [204, 166] width 57 height 112
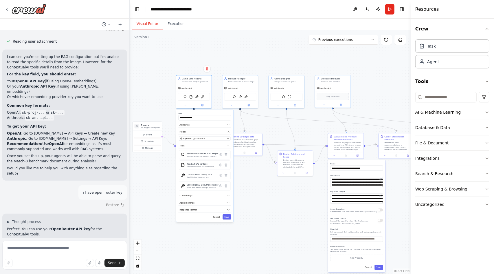
click at [228, 219] on div "**********" at bounding box center [204, 166] width 57 height 112
click at [227, 217] on button "Save" at bounding box center [227, 216] width 8 height 5
click at [380, 265] on button "Save" at bounding box center [379, 266] width 8 height 5
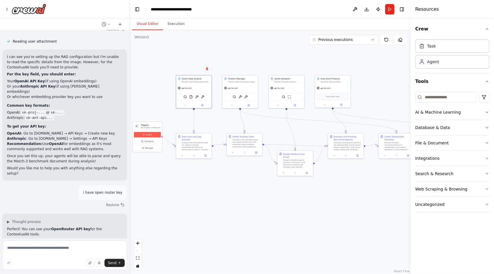
click at [154, 135] on button "Event" at bounding box center [147, 135] width 27 height 6
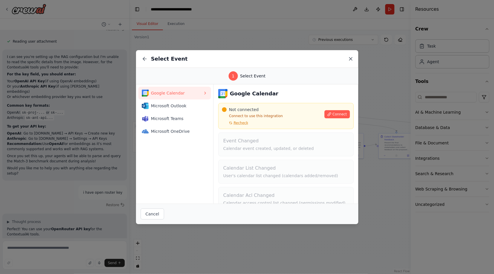
click at [352, 57] on icon at bounding box center [350, 58] width 3 height 3
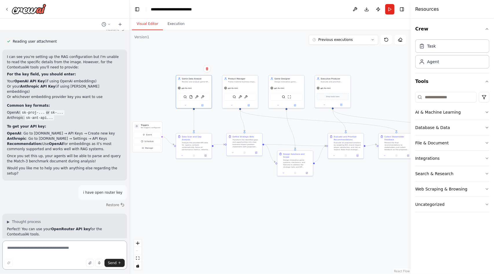
click at [71, 252] on textarea at bounding box center [64, 254] width 125 height 29
click at [390, 10] on button "Run" at bounding box center [389, 9] width 9 height 10
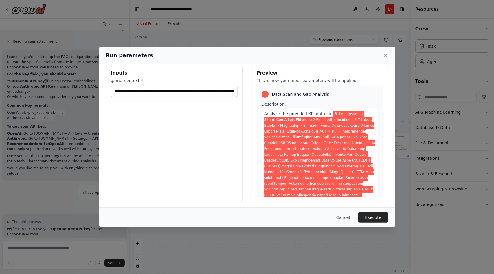
scroll to position [8, 0]
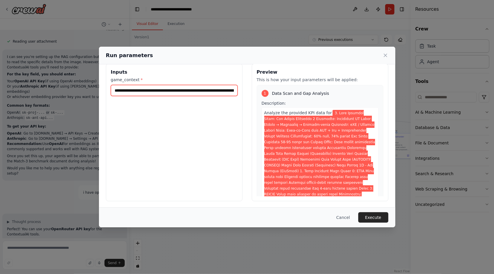
drag, startPoint x: 212, startPoint y: 92, endPoint x: 216, endPoint y: 92, distance: 3.8
click at [212, 92] on input "game_context *" at bounding box center [174, 90] width 127 height 11
click at [371, 214] on button "Execute" at bounding box center [373, 217] width 30 height 10
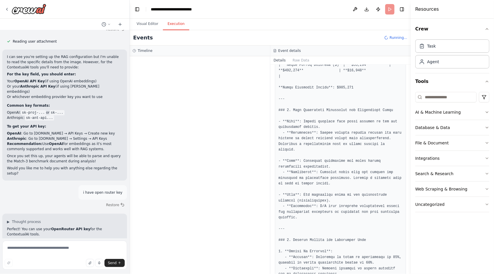
scroll to position [608, 0]
click at [147, 22] on button "Visual Editor" at bounding box center [147, 24] width 31 height 12
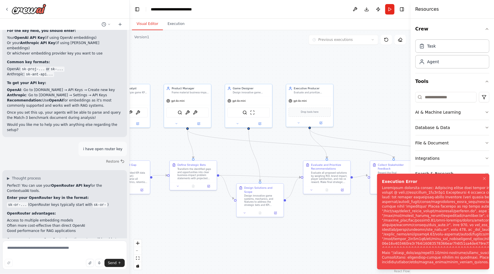
scroll to position [1853, 0]
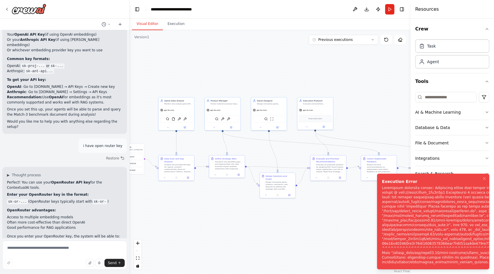
click at [484, 177] on icon "Notifications (F8)" at bounding box center [484, 178] width 5 height 5
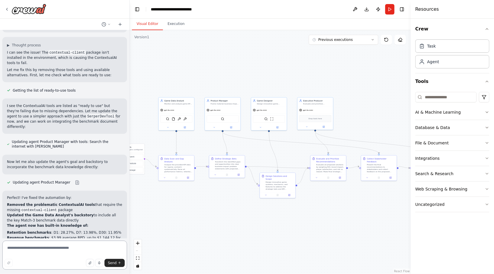
scroll to position [2120, 0]
